Goal: Task Accomplishment & Management: Use online tool/utility

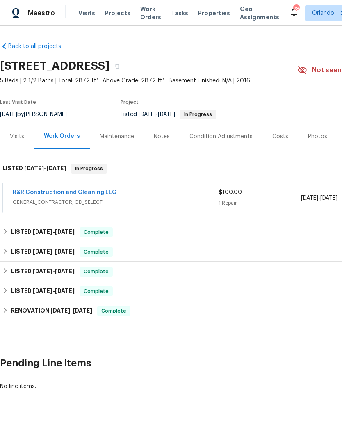
click at [91, 194] on link "R&R Construction and Cleaning LLC" at bounding box center [65, 192] width 104 height 6
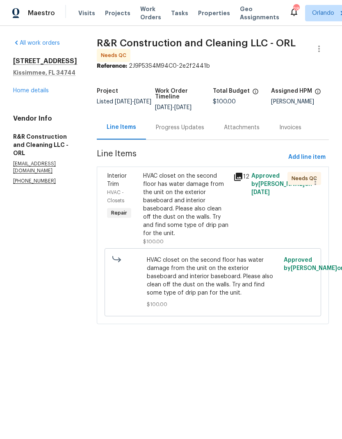
click at [208, 218] on div "HVAC closet on the second floor has water damage from the unit on the exterior …" at bounding box center [185, 205] width 85 height 66
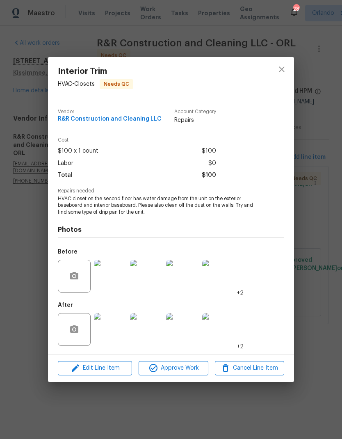
click at [116, 332] on img at bounding box center [110, 329] width 33 height 33
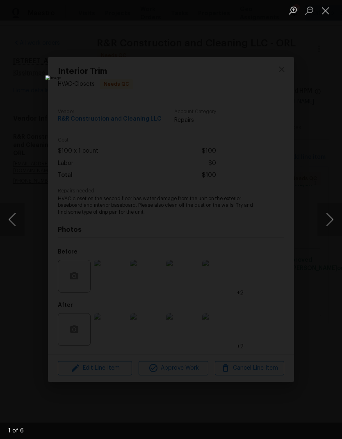
click at [321, 227] on button "Next image" at bounding box center [329, 219] width 25 height 33
click at [326, 217] on button "Next image" at bounding box center [329, 219] width 25 height 33
click at [330, 227] on button "Next image" at bounding box center [329, 219] width 25 height 33
click at [324, 223] on button "Next image" at bounding box center [329, 219] width 25 height 33
click at [326, 226] on button "Next image" at bounding box center [329, 219] width 25 height 33
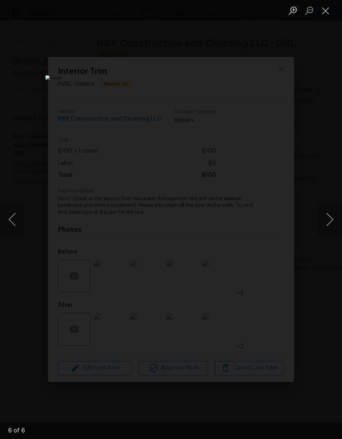
click at [327, 232] on button "Next image" at bounding box center [329, 219] width 25 height 33
click at [329, 224] on button "Next image" at bounding box center [329, 219] width 25 height 33
click at [326, 13] on button "Close lightbox" at bounding box center [325, 10] width 16 height 14
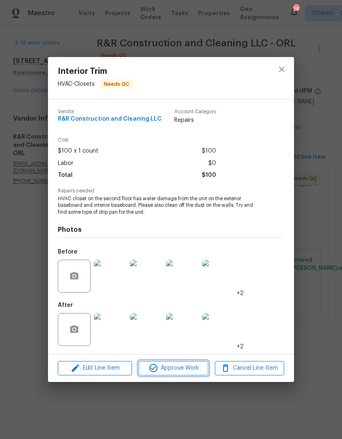
click at [190, 371] on span "Approve Work" at bounding box center [173, 368] width 64 height 10
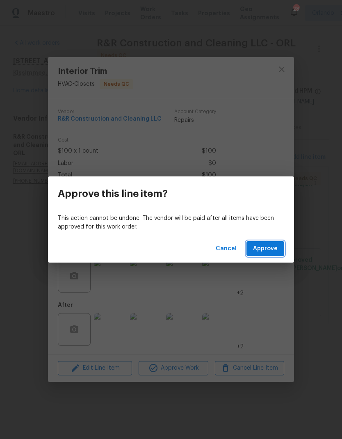
click at [283, 253] on button "Approve" at bounding box center [265, 248] width 38 height 15
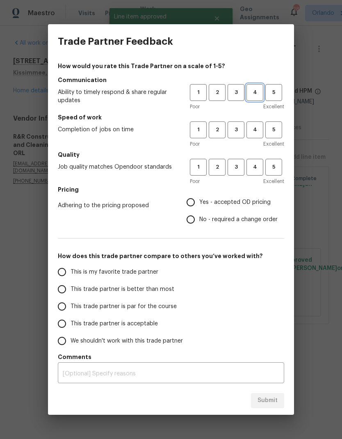
click at [256, 93] on span "4" at bounding box center [254, 92] width 15 height 9
click at [261, 129] on span "4" at bounding box center [254, 129] width 15 height 9
click at [256, 171] on span "4" at bounding box center [254, 166] width 15 height 9
click at [225, 196] on label "Yes - accepted OD pricing" at bounding box center [230, 201] width 96 height 17
click at [199, 196] on input "Yes - accepted OD pricing" at bounding box center [190, 201] width 17 height 17
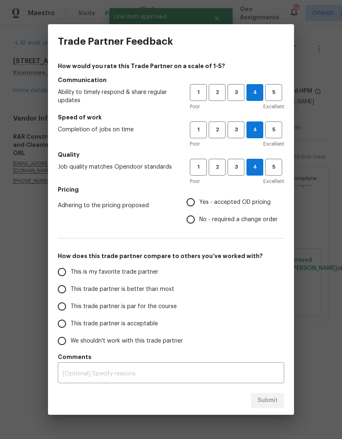
radio input "true"
click at [164, 272] on label "This is my favorite trade partner" at bounding box center [118, 271] width 130 height 17
click at [71, 272] on input "This is my favorite trade partner" at bounding box center [61, 271] width 17 height 17
click at [274, 402] on span "Submit" at bounding box center [267, 400] width 20 height 10
radio input "true"
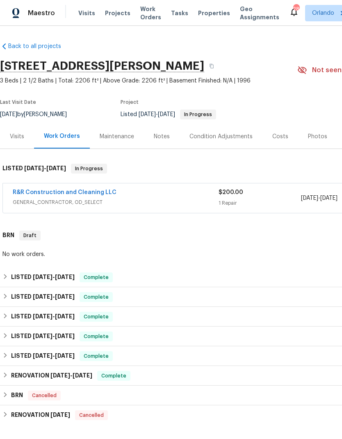
click at [81, 187] on div "R&R Construction and Cleaning LLC GENERAL_CONTRACTOR, OD_SELECT $200.00 1 Repai…" at bounding box center [231, 198] width 457 height 30
click at [80, 187] on div "R&R Construction and Cleaning LLC GENERAL_CONTRACTOR, OD_SELECT $200.00 1 Repai…" at bounding box center [231, 198] width 457 height 30
click at [89, 192] on link "R&R Construction and Cleaning LLC" at bounding box center [65, 192] width 104 height 6
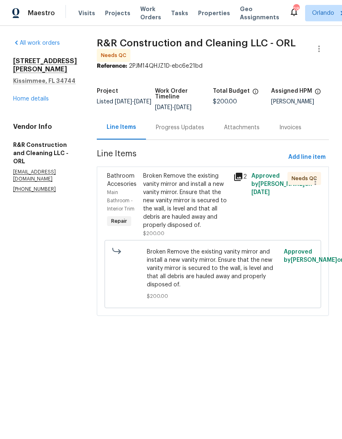
click at [199, 222] on div "Broken Remove the existing vanity mirror and install a new vanity mirror. Ensur…" at bounding box center [185, 200] width 85 height 57
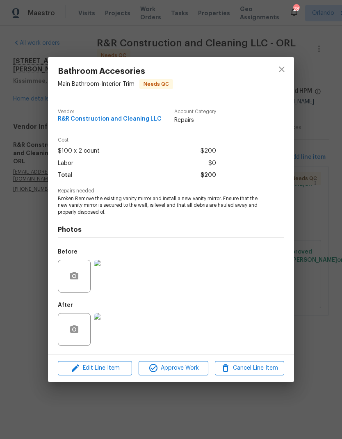
click at [117, 340] on img at bounding box center [110, 329] width 33 height 33
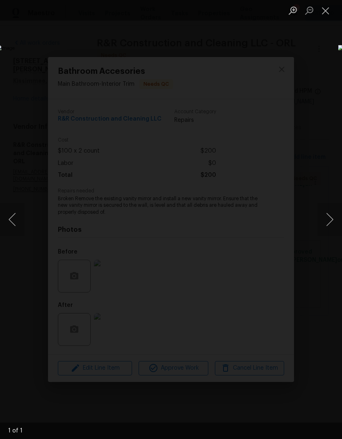
click at [324, 14] on button "Close lightbox" at bounding box center [325, 10] width 16 height 14
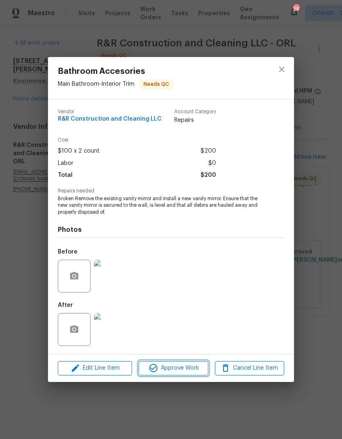
click at [186, 366] on span "Approve Work" at bounding box center [173, 368] width 64 height 10
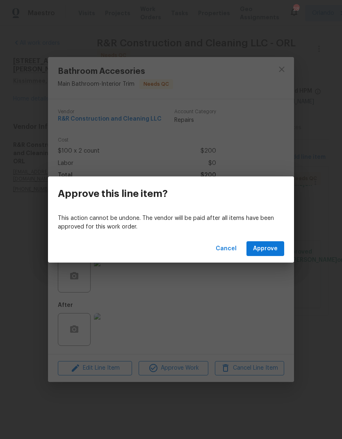
click at [274, 252] on span "Approve" at bounding box center [265, 248] width 25 height 10
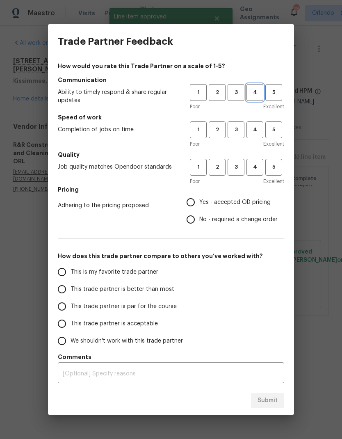
click at [257, 93] on span "4" at bounding box center [254, 92] width 15 height 9
click at [262, 130] on span "4" at bounding box center [254, 129] width 15 height 9
click at [261, 168] on span "4" at bounding box center [254, 166] width 15 height 9
click at [220, 202] on span "Yes - accepted OD pricing" at bounding box center [234, 202] width 71 height 9
click at [199, 202] on input "Yes - accepted OD pricing" at bounding box center [190, 201] width 17 height 17
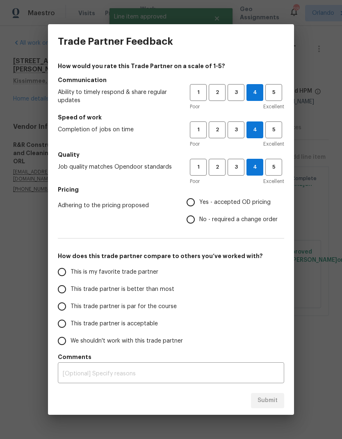
radio input "true"
click at [163, 273] on label "This is my favorite trade partner" at bounding box center [118, 271] width 130 height 17
click at [71, 273] on input "This is my favorite trade partner" at bounding box center [61, 271] width 17 height 17
radio input "false"
click at [122, 285] on span "This trade partner is better than most" at bounding box center [123, 289] width 104 height 9
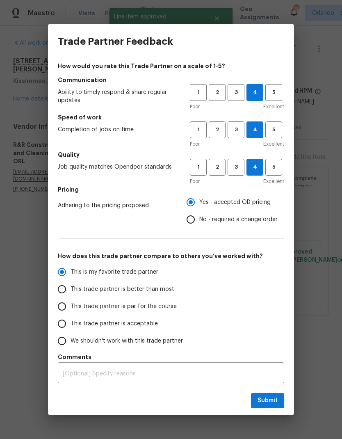
click at [71, 285] on input "This trade partner is better than most" at bounding box center [61, 288] width 17 height 17
click at [266, 400] on span "Submit" at bounding box center [267, 400] width 20 height 10
radio input "true"
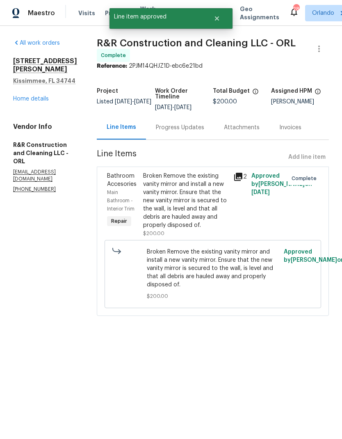
radio input "false"
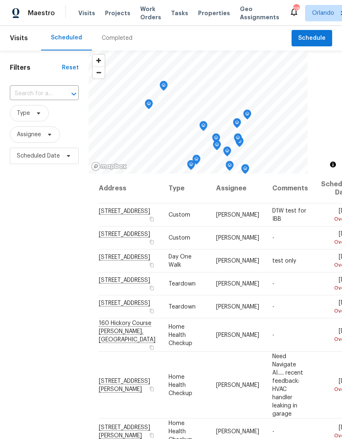
click at [114, 15] on span "Projects" at bounding box center [117, 13] width 25 height 8
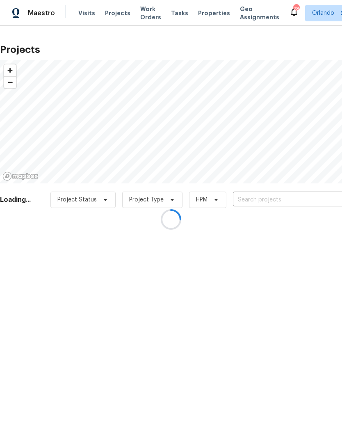
click at [279, 203] on div at bounding box center [171, 219] width 342 height 439
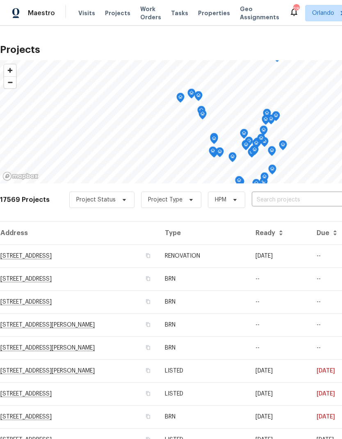
click at [287, 193] on input "text" at bounding box center [299, 199] width 94 height 13
type input "1123 h"
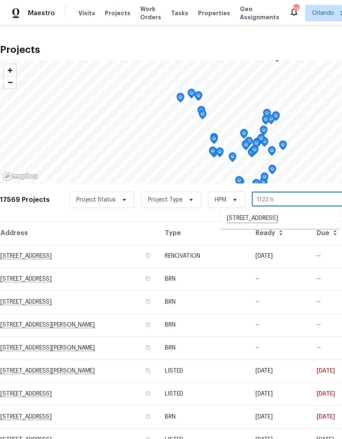
click at [298, 220] on li "1123 Hacienda Cir, Kissimmee, FL 34741" at bounding box center [279, 219] width 119 height 14
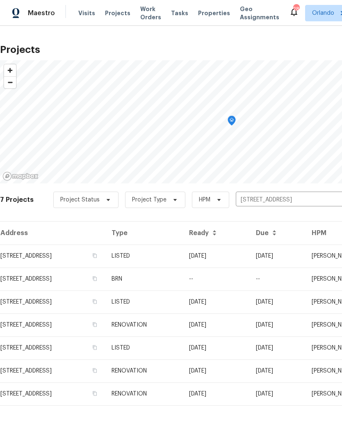
click at [249, 253] on td "09/08/25" at bounding box center [215, 255] width 67 height 23
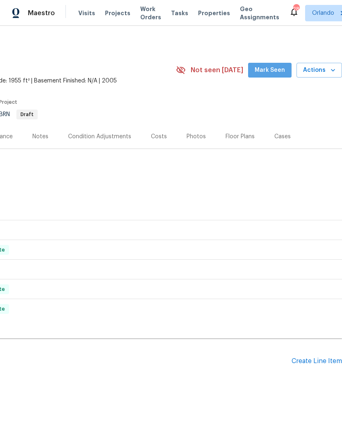
click at [271, 69] on span "Mark Seen" at bounding box center [270, 70] width 30 height 10
click at [312, 357] on div "Create Line Item" at bounding box center [316, 361] width 50 height 8
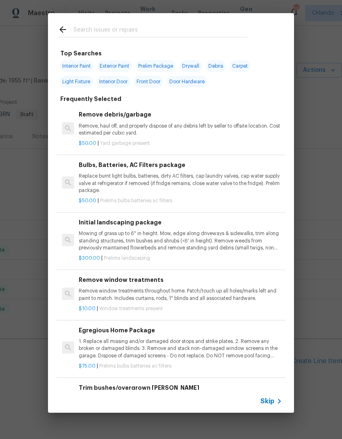
click at [169, 32] on input "text" at bounding box center [160, 31] width 174 height 12
type input "Land"
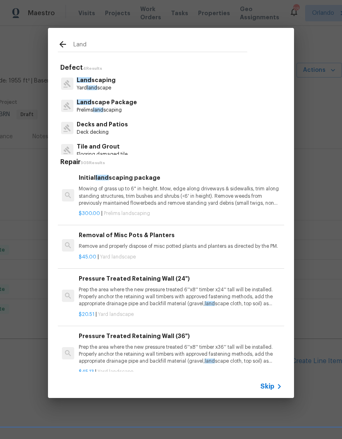
click at [223, 190] on p "Mowing of grass up to 6" in height. Mow, edge along driveways & sidewalks, trim…" at bounding box center [180, 195] width 203 height 21
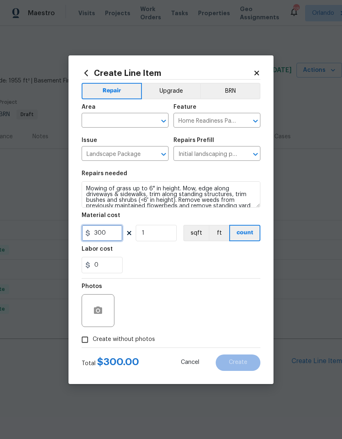
click at [110, 237] on input "300" at bounding box center [102, 233] width 41 height 16
type input "125"
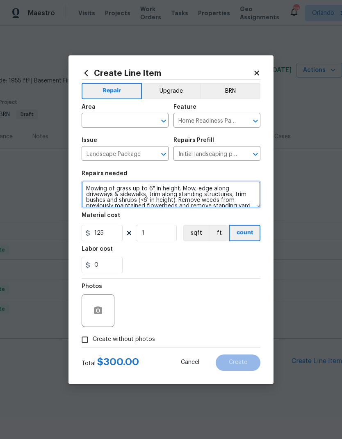
click at [93, 185] on textarea "Mowing of grass up to 6" in height. Mow, edge along driveways & sidewalks, trim…" at bounding box center [171, 194] width 179 height 26
click at [173, 186] on textarea "Mowing of grass up to 6" in height. Mow, edge along driveways & sidewalks, trim…" at bounding box center [171, 194] width 179 height 26
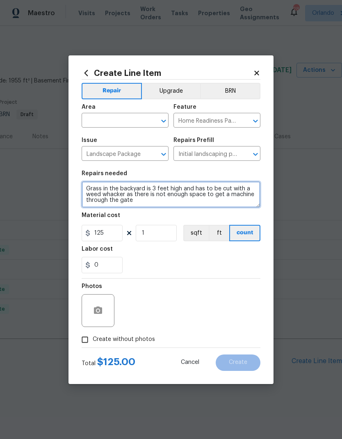
type textarea "Grass in the backyard is 3 feet high and has to be cut with a weed whacker as t…"
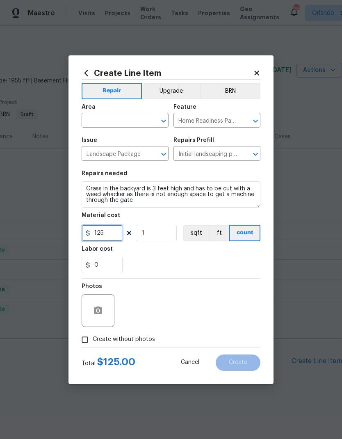
click at [114, 238] on input "125" at bounding box center [102, 233] width 41 height 16
click at [161, 115] on div "​" at bounding box center [125, 121] width 87 height 13
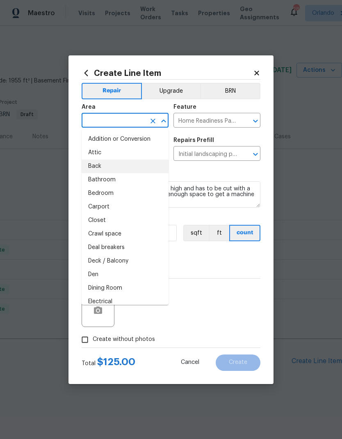
click at [109, 165] on li "Back" at bounding box center [125, 166] width 87 height 14
type input "Back"
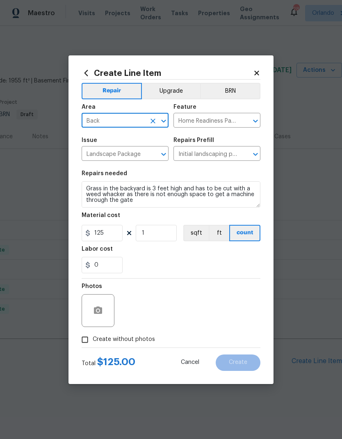
click at [252, 115] on button "Open" at bounding box center [255, 120] width 11 height 11
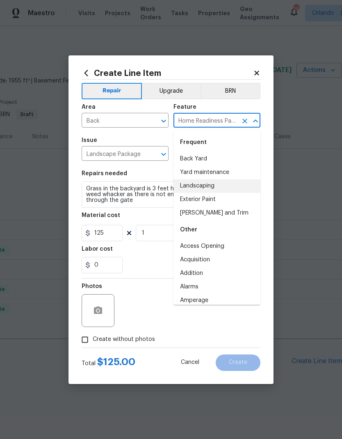
click at [230, 185] on li "Landscaping" at bounding box center [216, 186] width 87 height 14
type input "Landscaping"
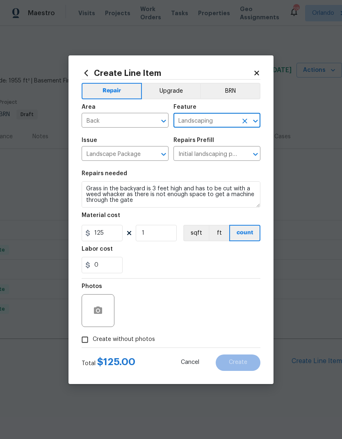
click at [215, 219] on div "Material cost" at bounding box center [171, 217] width 179 height 11
click at [106, 313] on button "button" at bounding box center [98, 310] width 20 height 20
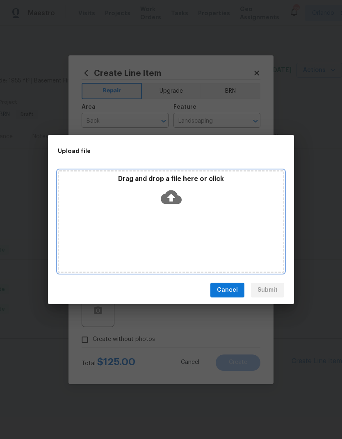
click at [174, 200] on icon at bounding box center [171, 197] width 21 height 14
click at [183, 195] on div "Drag and drop a file here or click" at bounding box center [171, 192] width 224 height 35
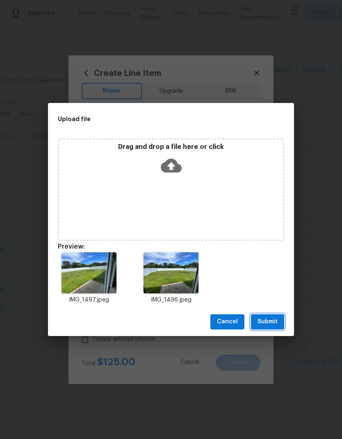
click at [277, 326] on button "Submit" at bounding box center [267, 321] width 33 height 15
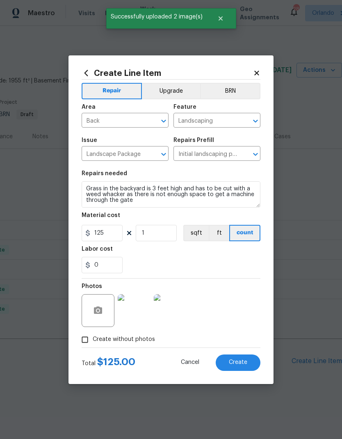
click at [246, 365] on span "Create" at bounding box center [238, 362] width 18 height 6
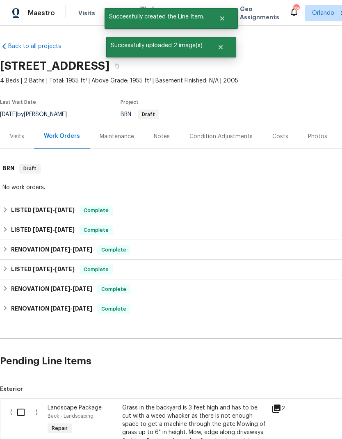
scroll to position [0, 0]
click at [21, 416] on input "checkbox" at bounding box center [23, 411] width 23 height 17
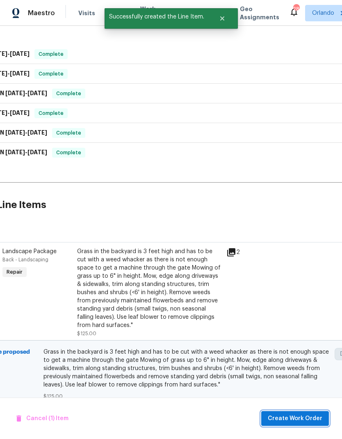
click at [309, 415] on span "Create Work Order" at bounding box center [295, 418] width 55 height 10
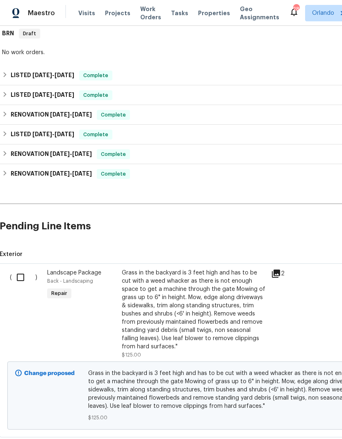
scroll to position [136, 0]
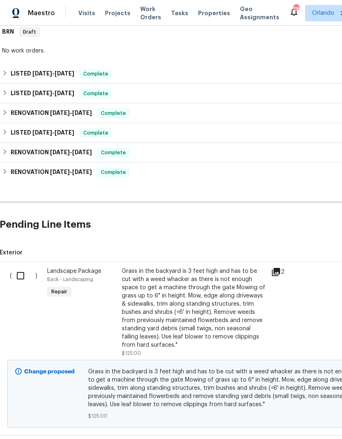
click at [21, 282] on input "checkbox" at bounding box center [23, 275] width 23 height 17
checkbox input "true"
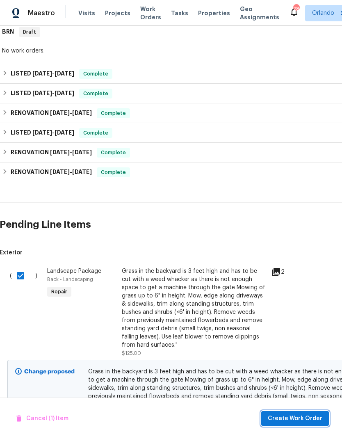
click at [316, 417] on span "Create Work Order" at bounding box center [295, 418] width 55 height 10
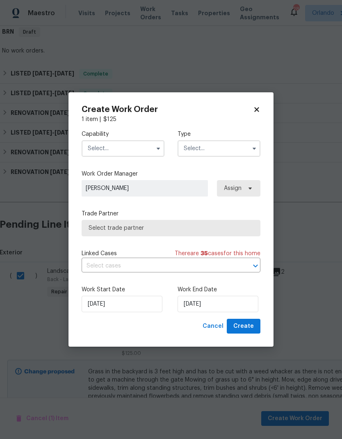
click at [159, 155] on input "text" at bounding box center [123, 148] width 83 height 16
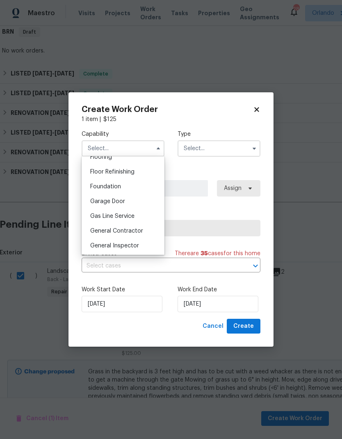
scroll to position [326, 0]
click at [143, 222] on div "Gas Line Service" at bounding box center [123, 216] width 79 height 15
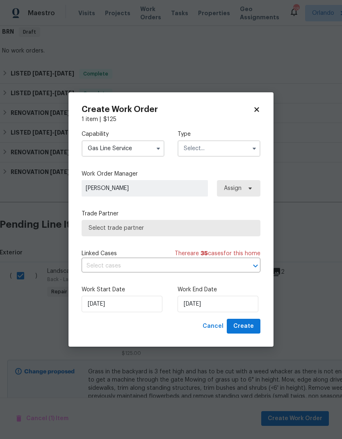
click at [143, 231] on span "Select trade partner" at bounding box center [171, 228] width 165 height 8
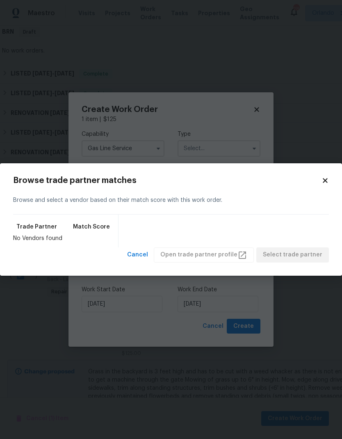
click at [156, 150] on body "Maestro Visits Projects Work Orders Tasks Properties Geo Assignments 28 Orlando…" at bounding box center [171, 219] width 342 height 439
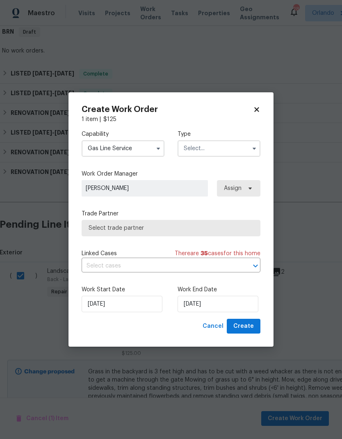
click at [152, 150] on input "Gas Line Service" at bounding box center [123, 148] width 83 height 16
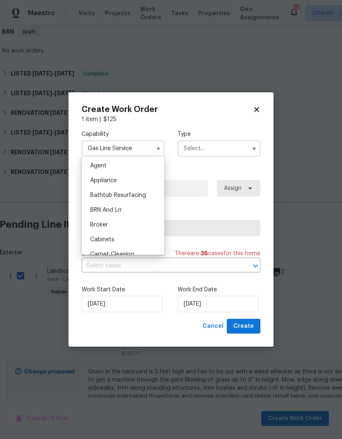
click at [152, 151] on span at bounding box center [158, 148] width 12 height 12
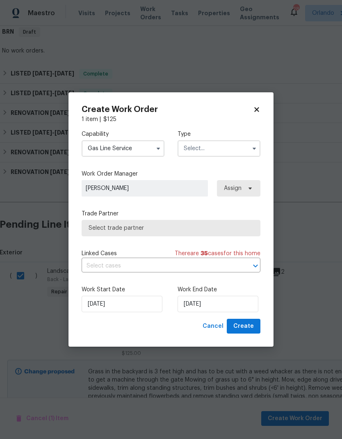
click at [155, 150] on icon "button" at bounding box center [158, 148] width 7 height 7
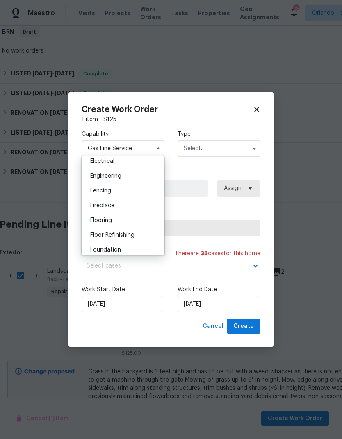
scroll to position [346, 0]
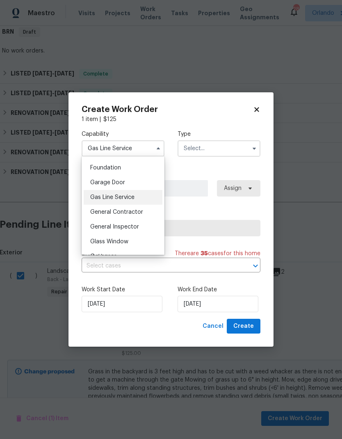
click at [152, 212] on div "General Contractor" at bounding box center [123, 212] width 79 height 15
type input "General Contractor"
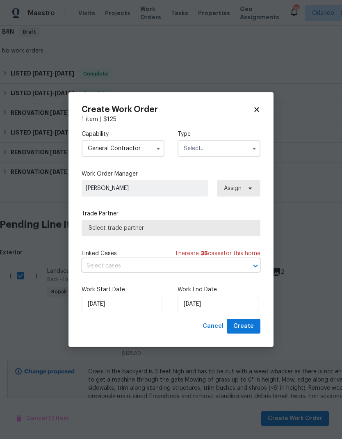
click at [252, 148] on icon "button" at bounding box center [254, 148] width 7 height 7
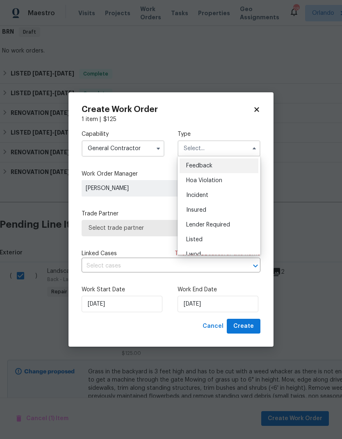
click at [216, 241] on div "Listed" at bounding box center [219, 239] width 79 height 15
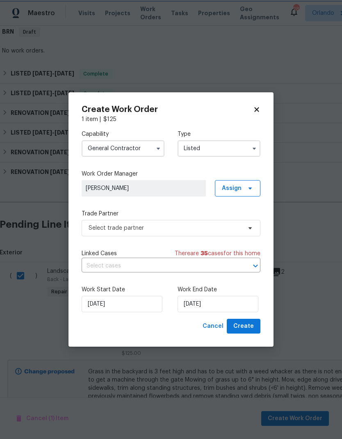
type input "Listed"
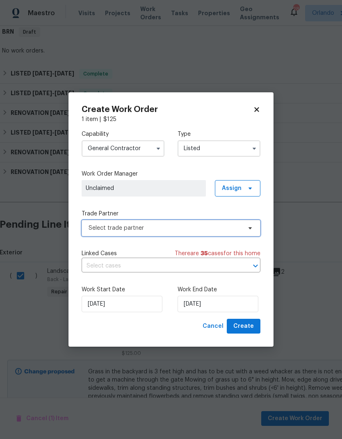
click at [246, 228] on span at bounding box center [248, 228] width 9 height 7
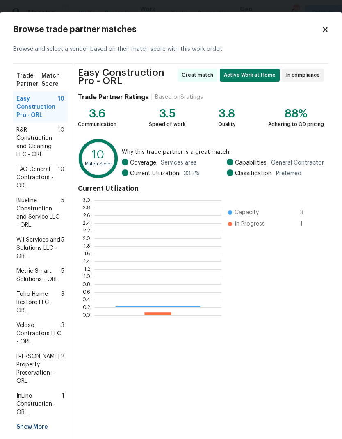
scroll to position [115, 127]
click at [64, 135] on span "10" at bounding box center [61, 142] width 7 height 33
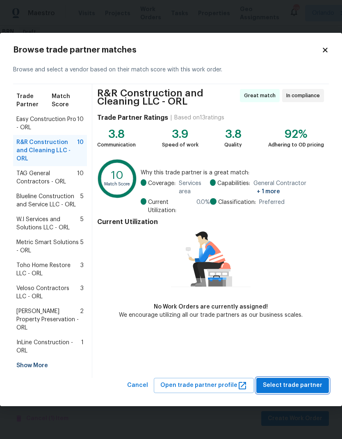
click at [311, 380] on span "Select trade partner" at bounding box center [292, 385] width 59 height 10
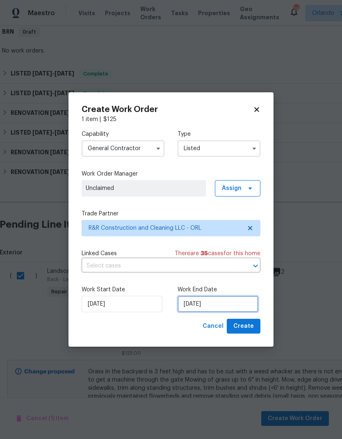
click at [236, 302] on input "[DATE]" at bounding box center [217, 304] width 81 height 16
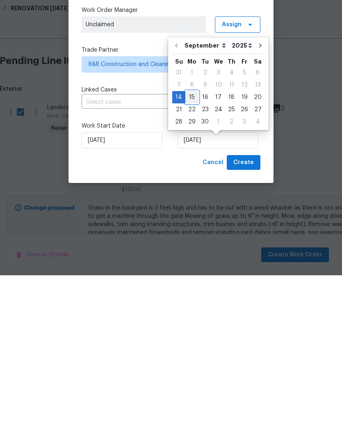
click at [196, 255] on div "15" at bounding box center [191, 260] width 13 height 11
type input "[DATE]"
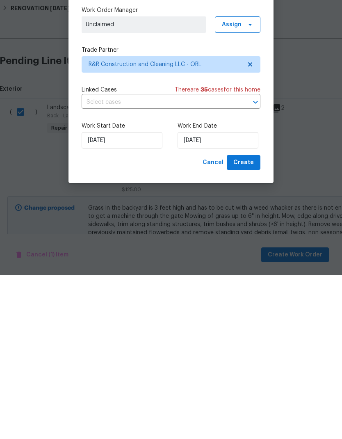
scroll to position [33, 0]
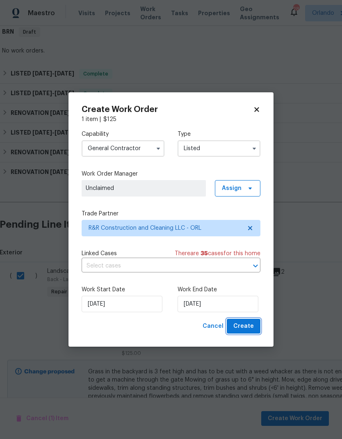
click at [248, 323] on span "Create" at bounding box center [243, 326] width 20 height 10
click at [243, 184] on span "Assign" at bounding box center [237, 188] width 45 height 16
checkbox input "false"
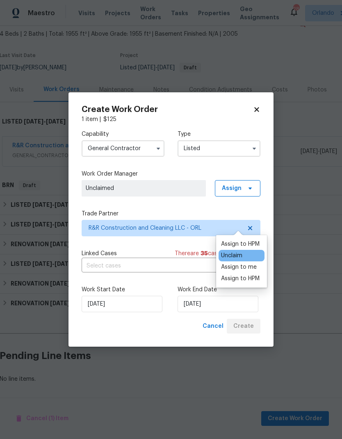
scroll to position [14, 0]
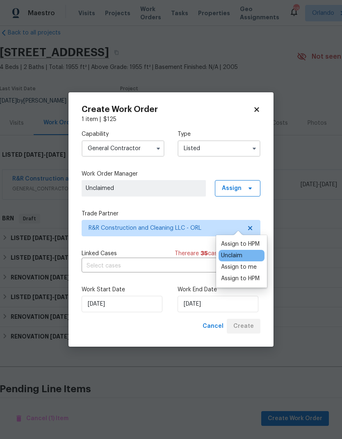
click at [255, 263] on div "Assign to me" at bounding box center [239, 267] width 36 height 8
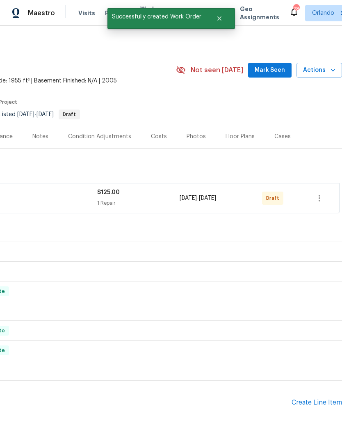
scroll to position [0, 121]
click at [320, 193] on icon "button" at bounding box center [319, 198] width 10 height 10
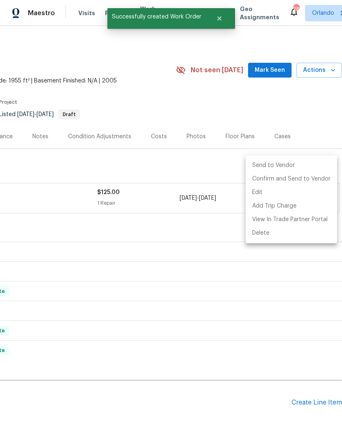
click at [310, 166] on li "Send to Vendor" at bounding box center [291, 166] width 91 height 14
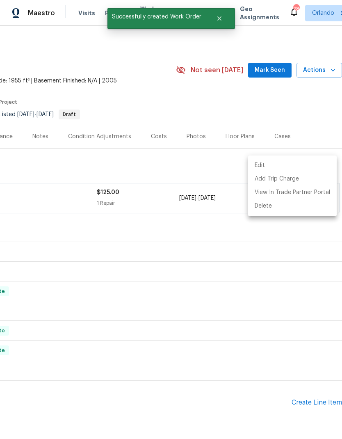
click at [211, 223] on div at bounding box center [171, 219] width 342 height 439
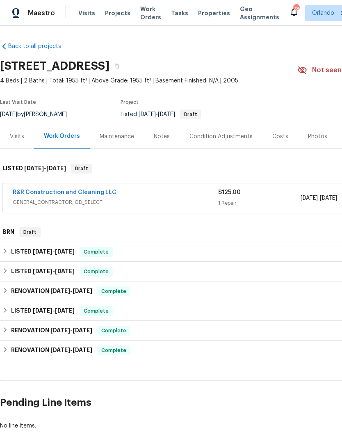
scroll to position [0, 0]
click at [75, 189] on link "R&R Construction and Cleaning LLC" at bounding box center [65, 192] width 104 height 6
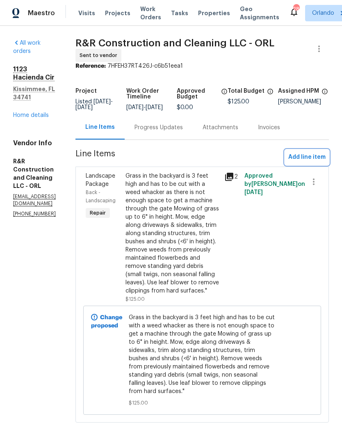
click at [312, 162] on span "Add line item" at bounding box center [306, 157] width 37 height 10
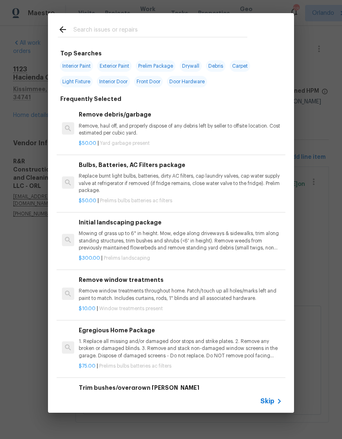
click at [161, 21] on div at bounding box center [152, 29] width 209 height 32
click at [173, 27] on input "text" at bounding box center [160, 31] width 174 height 12
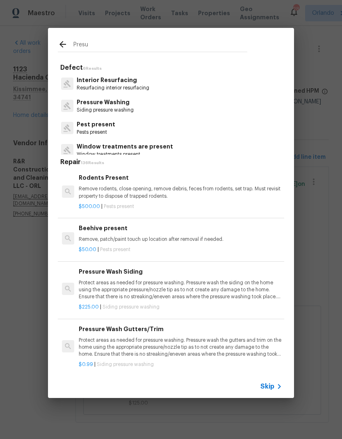
type input "Presu"
click at [175, 107] on div "Pressure Washing Siding pressure washing" at bounding box center [171, 106] width 226 height 22
click at [138, 110] on div "Pressure Washing Siding pressure washing" at bounding box center [171, 106] width 226 height 22
click at [132, 103] on p "Pressure Washing" at bounding box center [105, 102] width 57 height 9
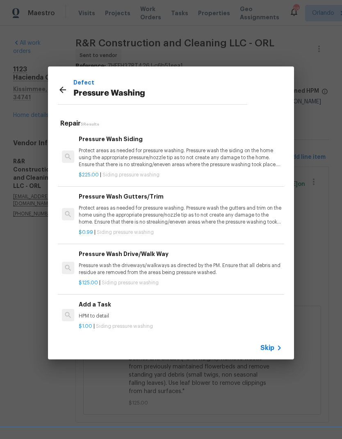
click at [175, 155] on p "Protect areas as needed for pressure washing. Pressure wash the siding on the h…" at bounding box center [180, 157] width 203 height 21
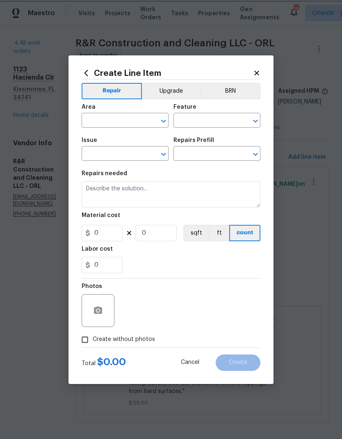
type input "Siding"
type input "Pressure Washing"
type textarea "Protect areas as needed for pressure washing. Pressure wash the siding on the h…"
type input "1"
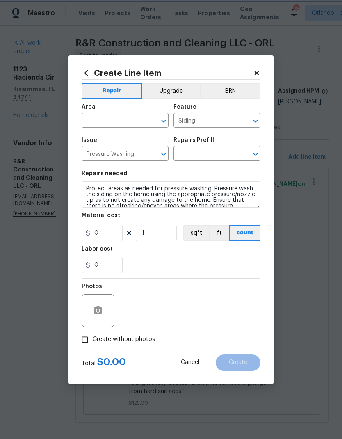
type input "Pressure Wash Siding $225.00"
click at [114, 236] on input "225" at bounding box center [102, 233] width 41 height 16
type input "275"
click at [87, 189] on textarea "Protect areas as needed for pressure washing. Pressure wash the siding on the h…" at bounding box center [171, 194] width 179 height 26
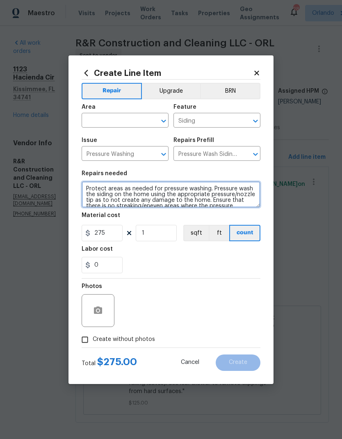
click at [173, 187] on textarea "Protect areas as needed for pressure washing. Pressure wash the siding on the h…" at bounding box center [171, 194] width 179 height 26
click at [158, 123] on button "Open" at bounding box center [163, 120] width 11 height 11
type textarea "Protect areas as needed for pressure washing. Pressure wash the siding on the h…"
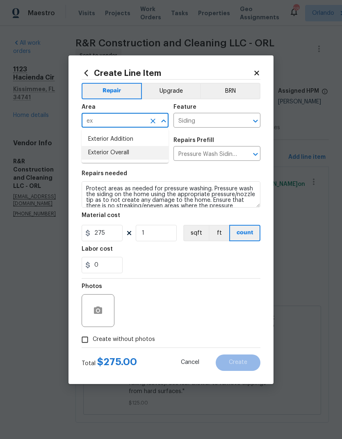
click at [146, 155] on li "Exterior Overall" at bounding box center [125, 153] width 87 height 14
type input "Exterior Overall"
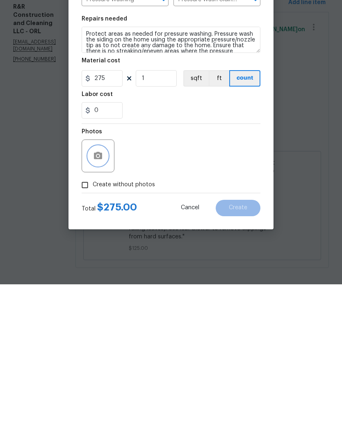
click at [106, 300] on button "button" at bounding box center [98, 310] width 20 height 20
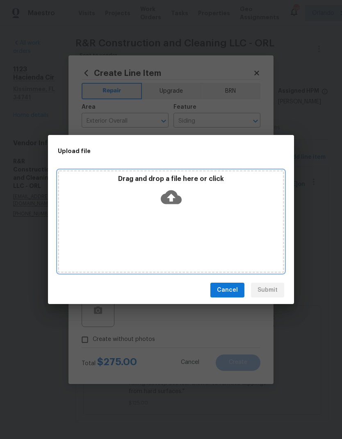
click at [180, 198] on icon at bounding box center [171, 197] width 21 height 14
click at [177, 197] on icon at bounding box center [171, 197] width 21 height 14
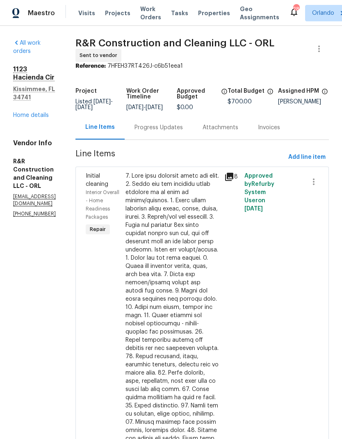
click at [42, 112] on link "Home details" at bounding box center [31, 115] width 36 height 6
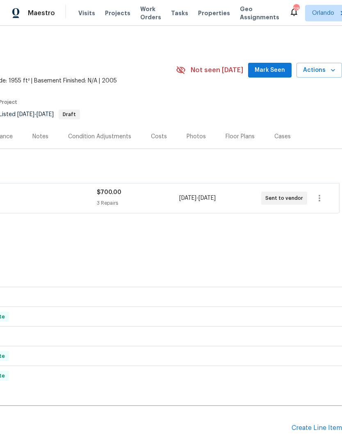
scroll to position [0, 121]
click at [275, 71] on span "Mark Seen" at bounding box center [270, 70] width 30 height 10
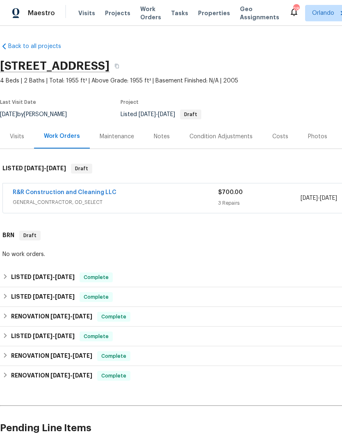
scroll to position [0, 0]
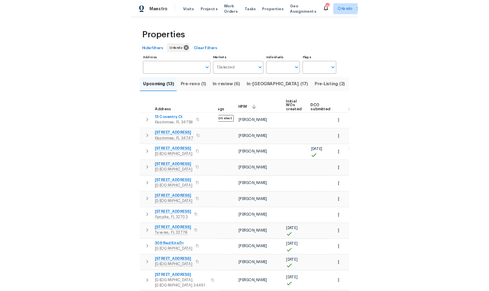
scroll to position [0, 13]
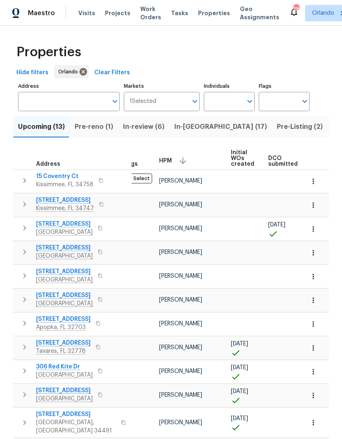
click at [106, 143] on div "Upcoming (13) Pre-reno (1) In-review (6) In-[GEOGRAPHIC_DATA] (17) Pre-Listing …" at bounding box center [171, 311] width 316 height 400
click at [100, 125] on span "Pre-reno (1)" at bounding box center [94, 126] width 39 height 11
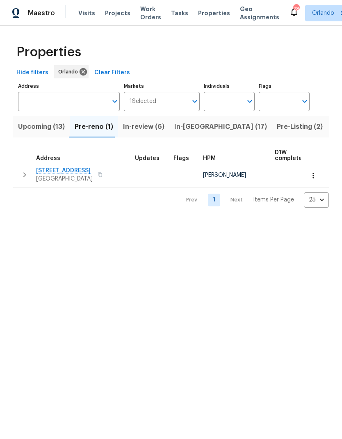
click at [49, 121] on span "Upcoming (13)" at bounding box center [41, 126] width 47 height 11
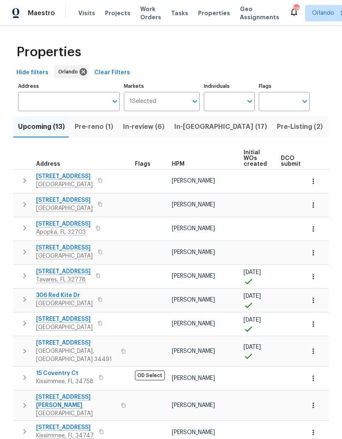
click at [182, 164] on span "HPM" at bounding box center [178, 164] width 13 height 6
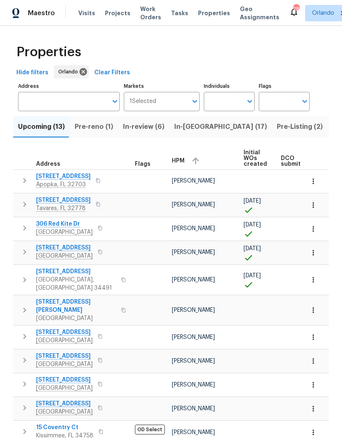
click at [185, 161] on div "HPM" at bounding box center [204, 161] width 65 height 12
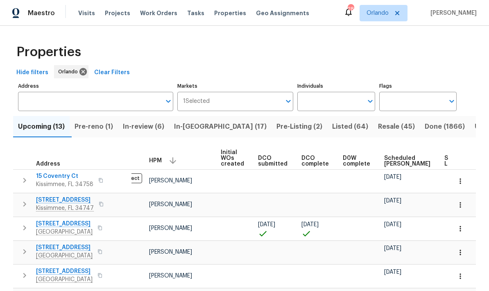
scroll to position [0, 24]
click at [341, 174] on td "10/10/25" at bounding box center [410, 180] width 60 height 23
